Goal: Feedback & Contribution: Submit feedback/report problem

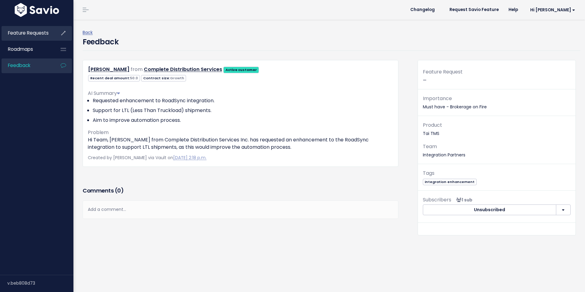
click at [34, 34] on span "Feature Requests" at bounding box center [28, 33] width 41 height 6
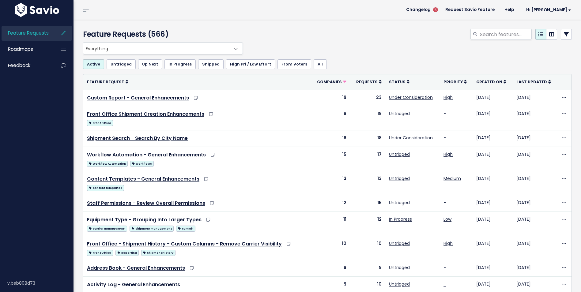
click at [355, 41] on div at bounding box center [410, 35] width 332 height 13
click at [45, 69] on link "Feedback" at bounding box center [26, 65] width 49 height 14
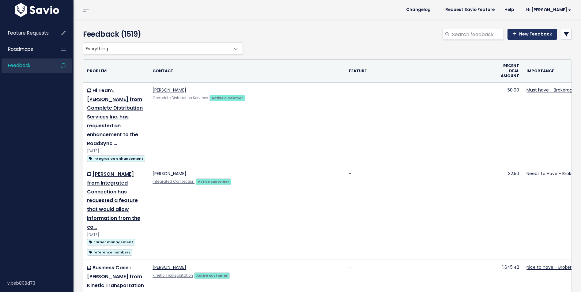
click at [524, 34] on link "New Feedback" at bounding box center [532, 34] width 50 height 11
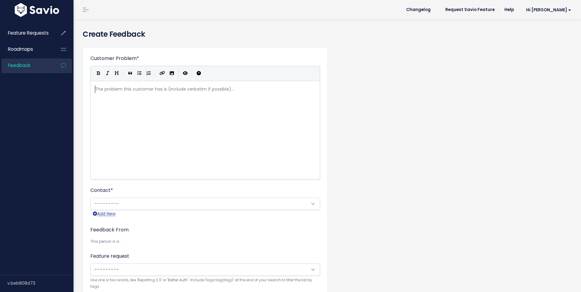
scroll to position [1, 0]
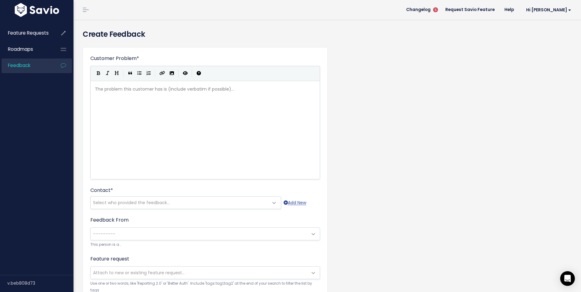
click at [151, 102] on div "The problem this customer has is (include verbatim if possible)... xxxxxxxxxx ​" at bounding box center [213, 137] width 238 height 107
type textarea "Swiv"
type textarea "Swivel Capacity"
type textarea "has reached"
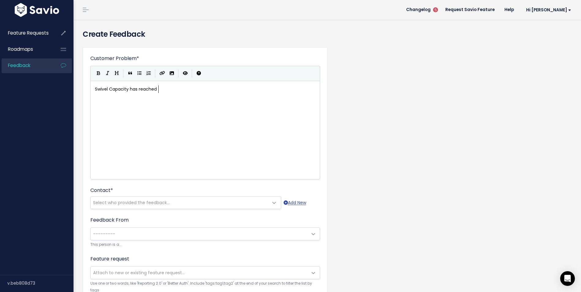
scroll to position [2, 29]
type textarea "bou"
type textarea "[PERSON_NAME] to our attention that"
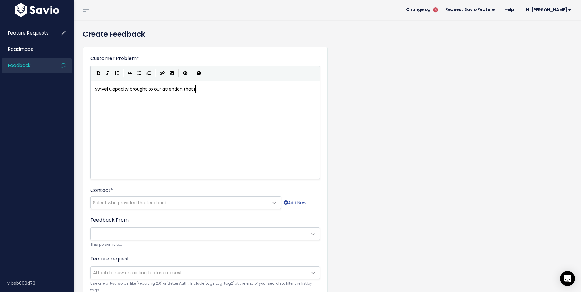
type textarea "RMI"
type textarea "TruckStop"
type textarea "-RM,"
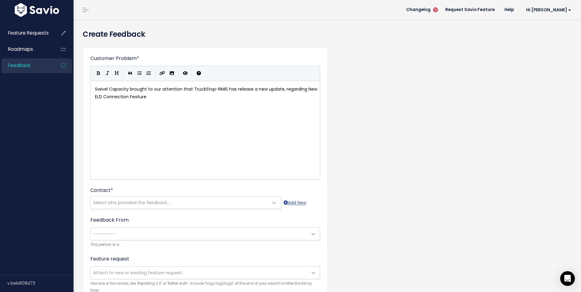
type textarea "IS has release a new update, regarding ."
type textarea "W"
type textarea "They would like t"
type textarea "our TMS to integrate t"
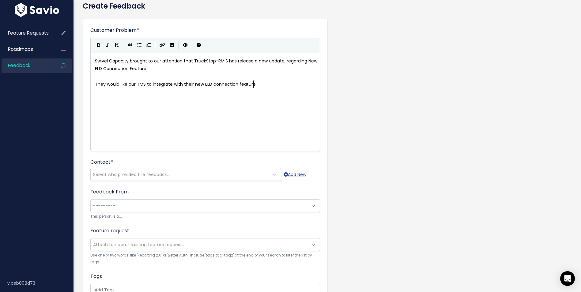
scroll to position [61, 0]
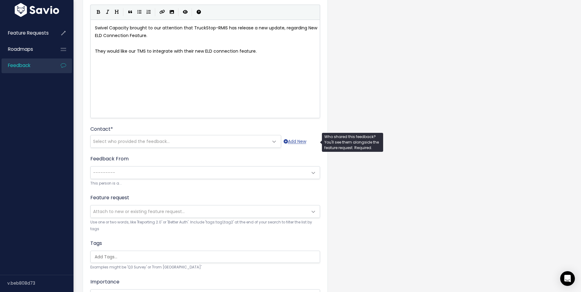
type textarea "with their new ELD connection feature."
click at [185, 143] on span "Select who provided the feedback..." at bounding box center [180, 141] width 178 height 12
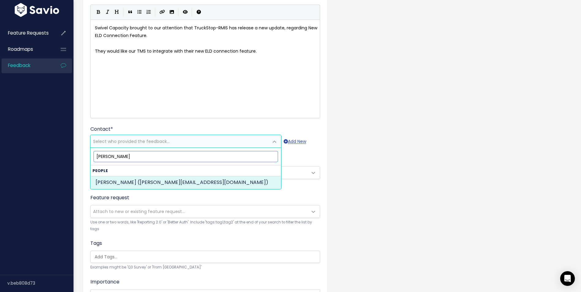
type input "kevin bisnath"
select select "29258894"
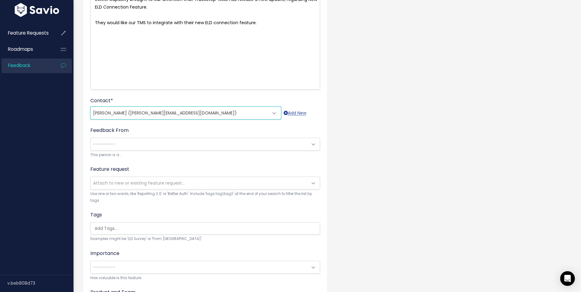
scroll to position [122, 0]
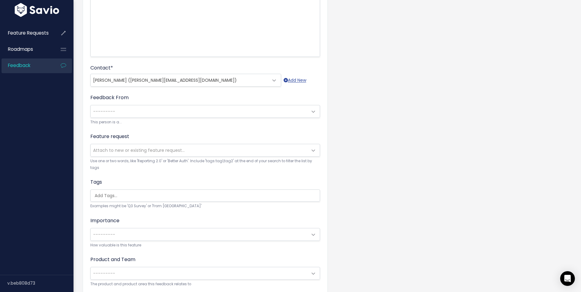
click at [133, 114] on span "---------" at bounding box center [199, 111] width 217 height 12
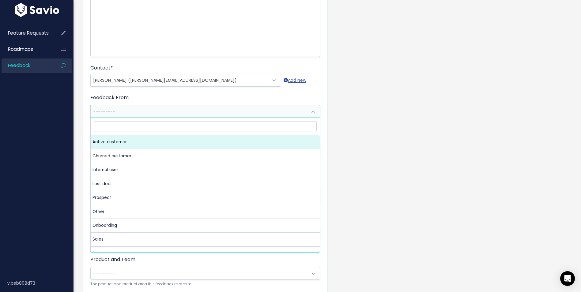
select select "ACTIVE"
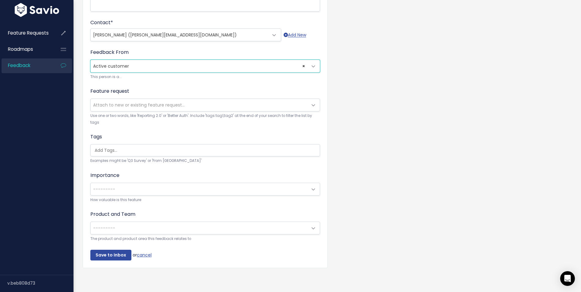
scroll to position [172, 0]
click at [110, 187] on span "---------" at bounding box center [104, 189] width 22 height 6
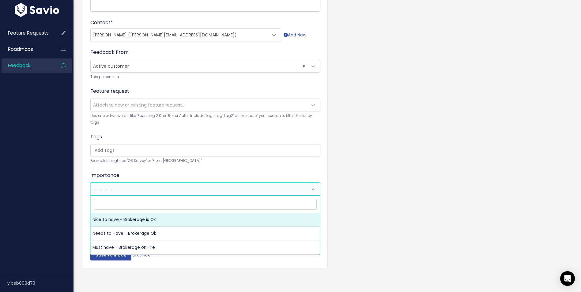
select select "NICE_TO_HAVE"
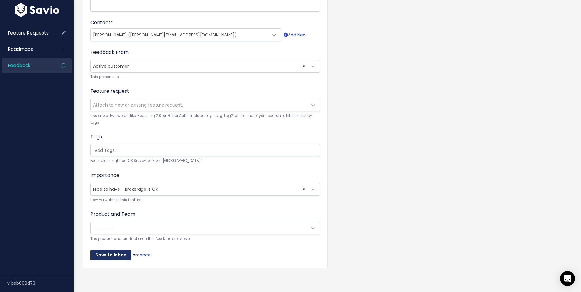
click at [108, 252] on input "Save to Inbox" at bounding box center [110, 255] width 41 height 11
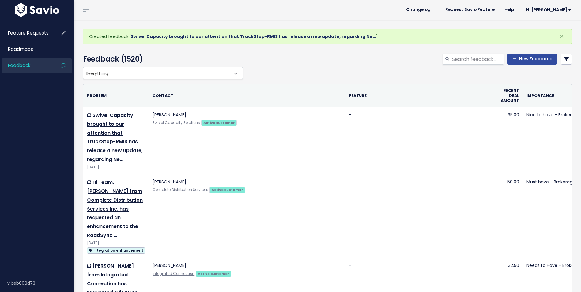
click at [173, 36] on link "Swivel Capacity brought to our attention that TruckStop-RMIS has release a new …" at bounding box center [253, 36] width 245 height 6
